Goal: Task Accomplishment & Management: Manage account settings

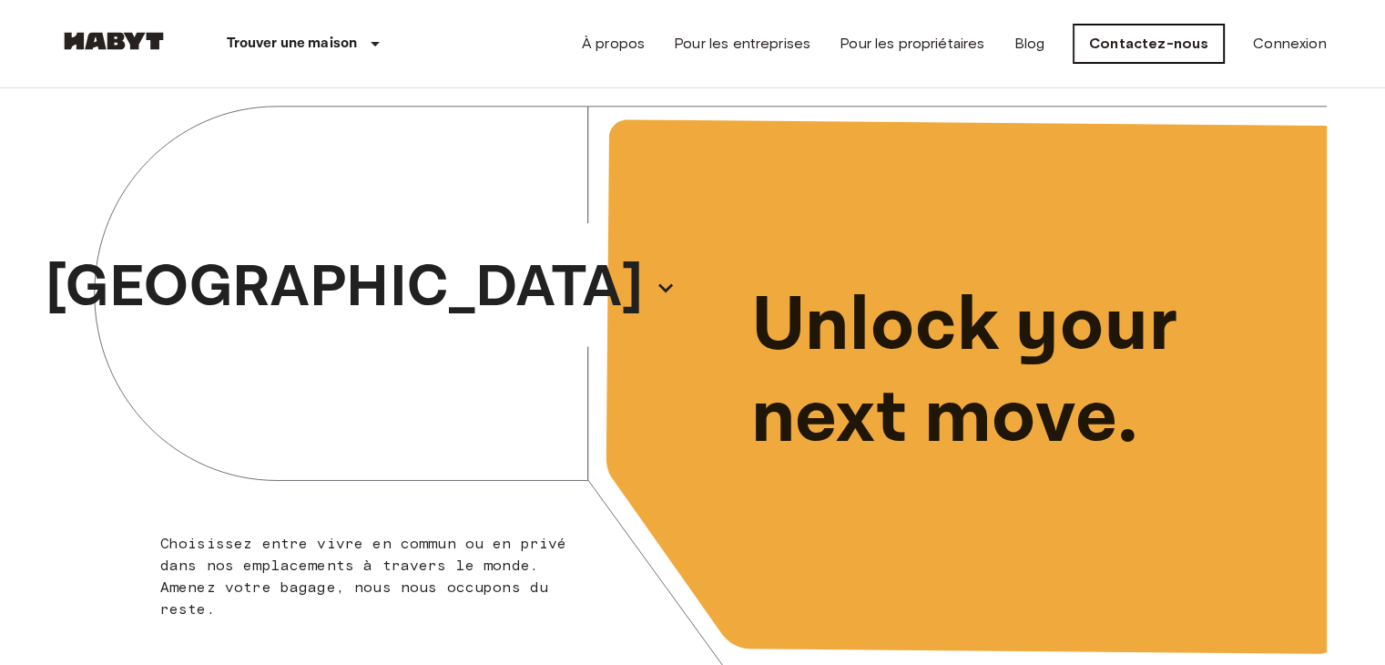
click at [1146, 48] on link "Contactez-nous" at bounding box center [1148, 44] width 150 height 38
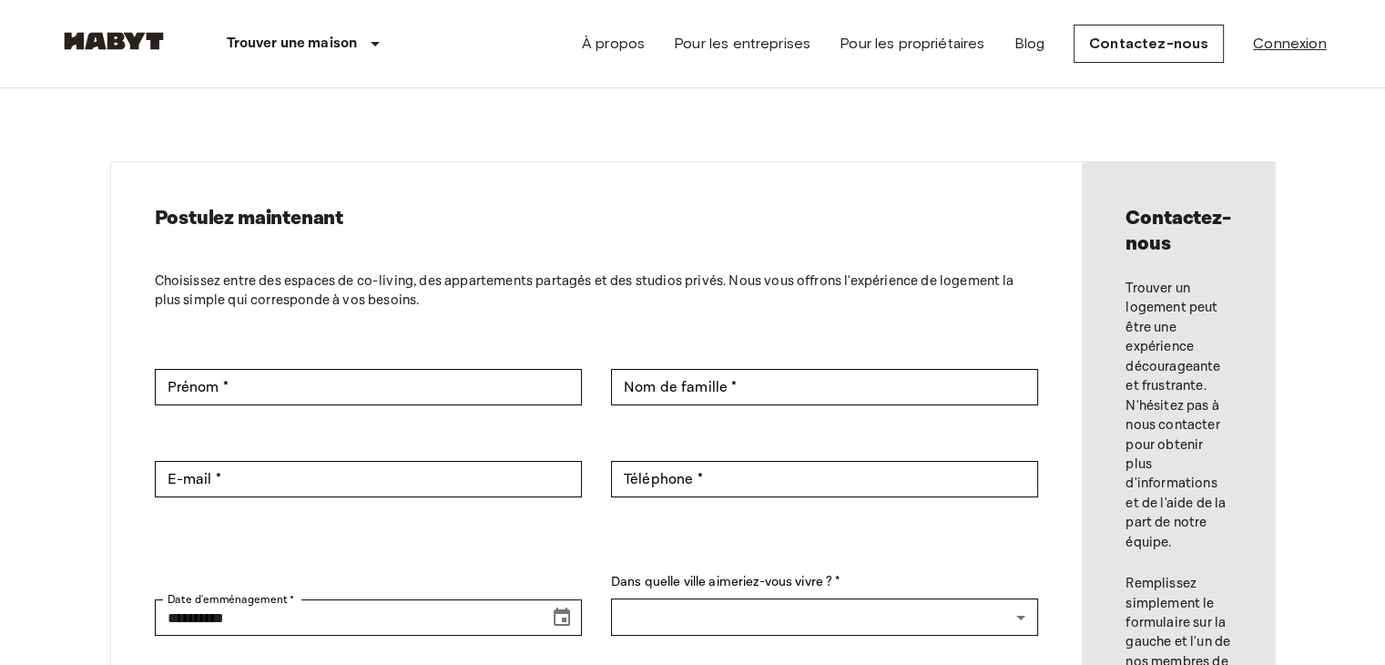
click at [1256, 45] on link "Connexion" at bounding box center [1289, 44] width 73 height 22
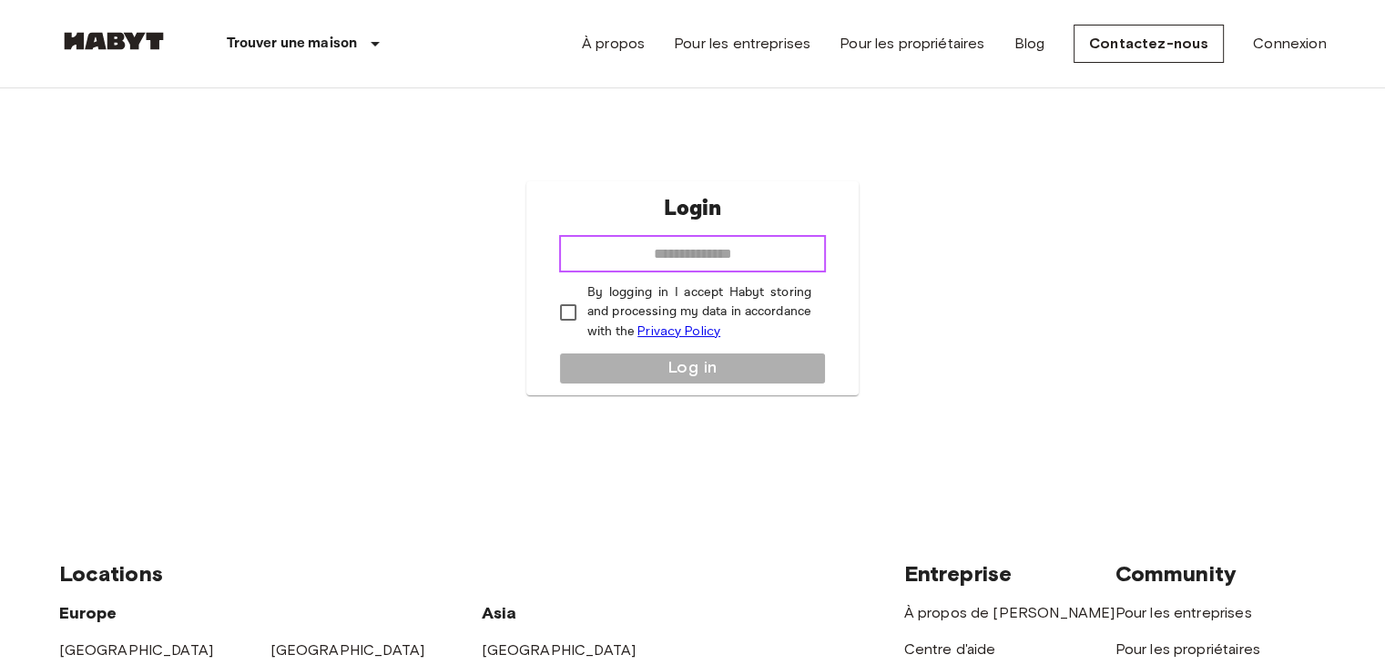
click at [703, 253] on input "email" at bounding box center [692, 254] width 267 height 36
type input "**********"
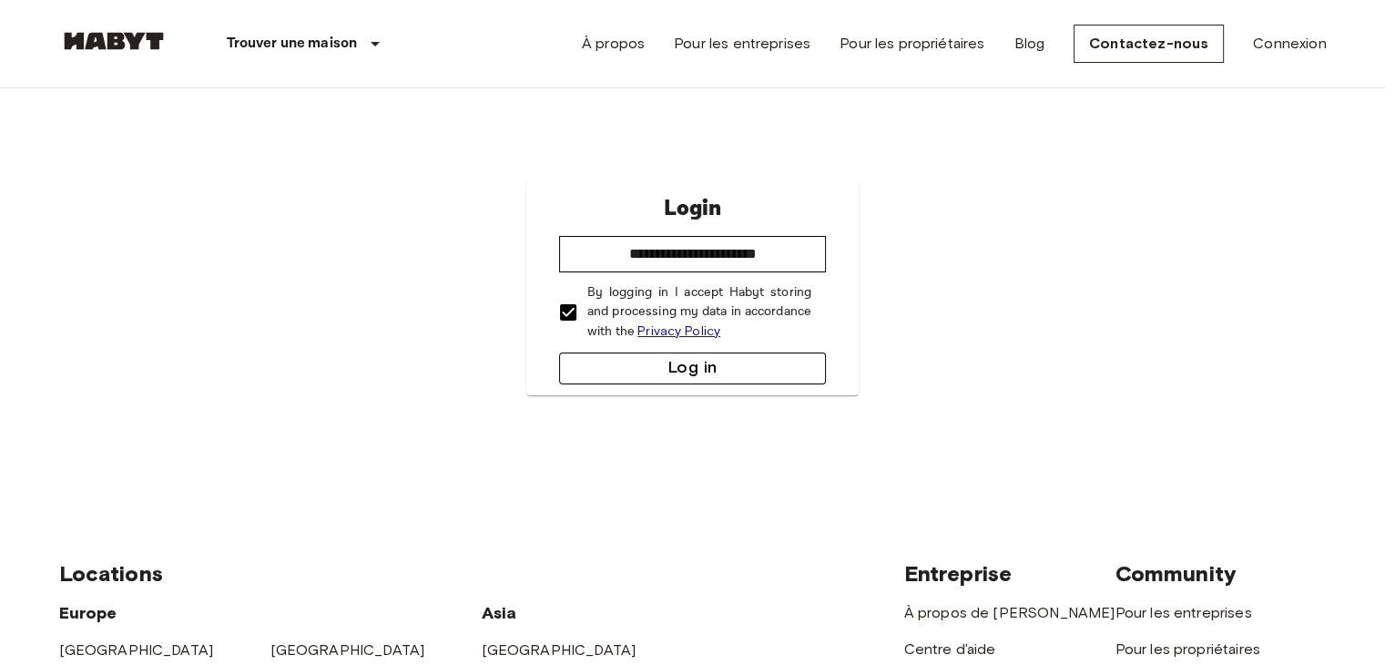
click at [606, 352] on button "Log in" at bounding box center [692, 368] width 267 height 32
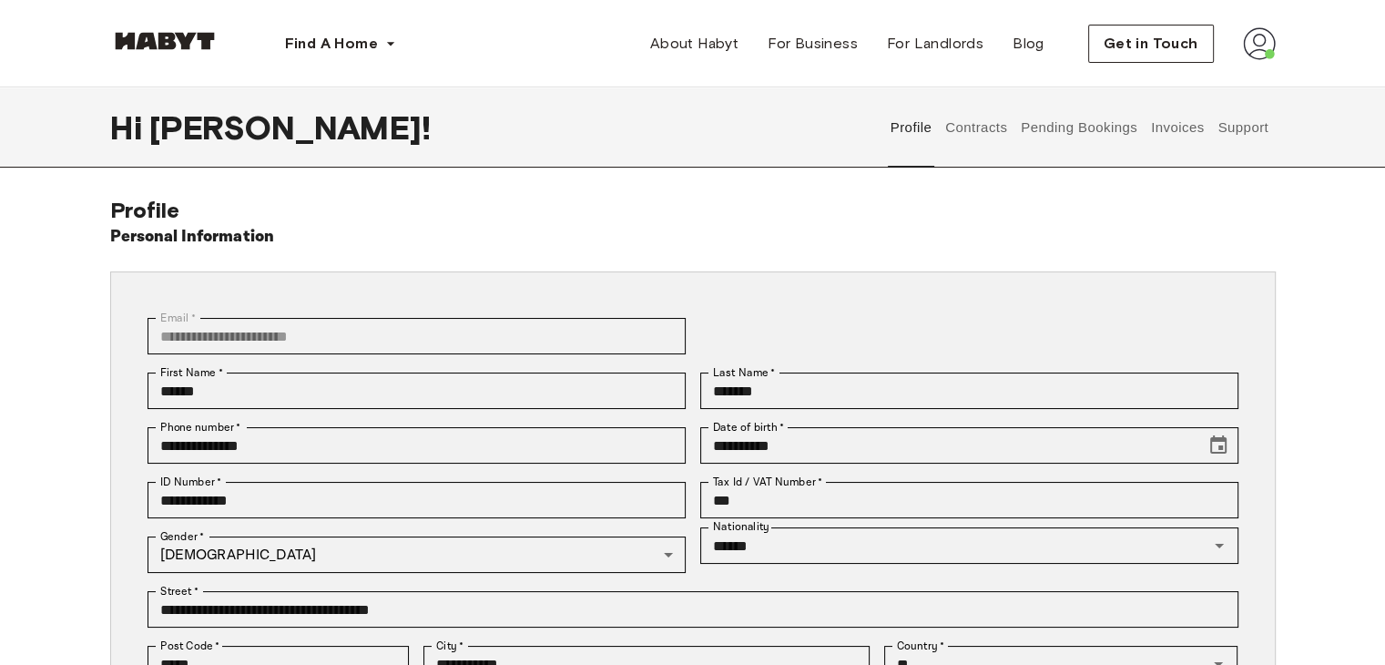
click at [208, 35] on img at bounding box center [164, 41] width 109 height 18
